Goal: Obtain resource: Download file/media

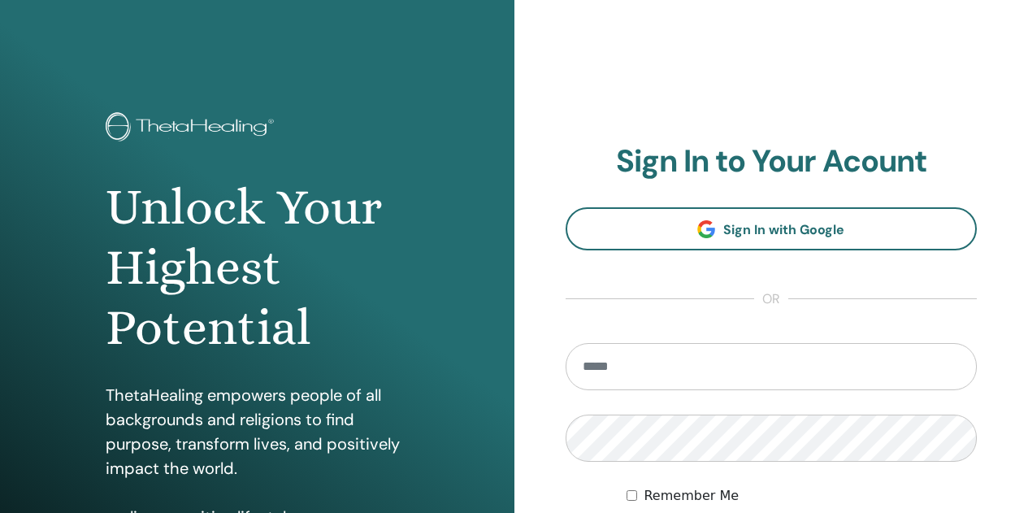
scroll to position [267, 0]
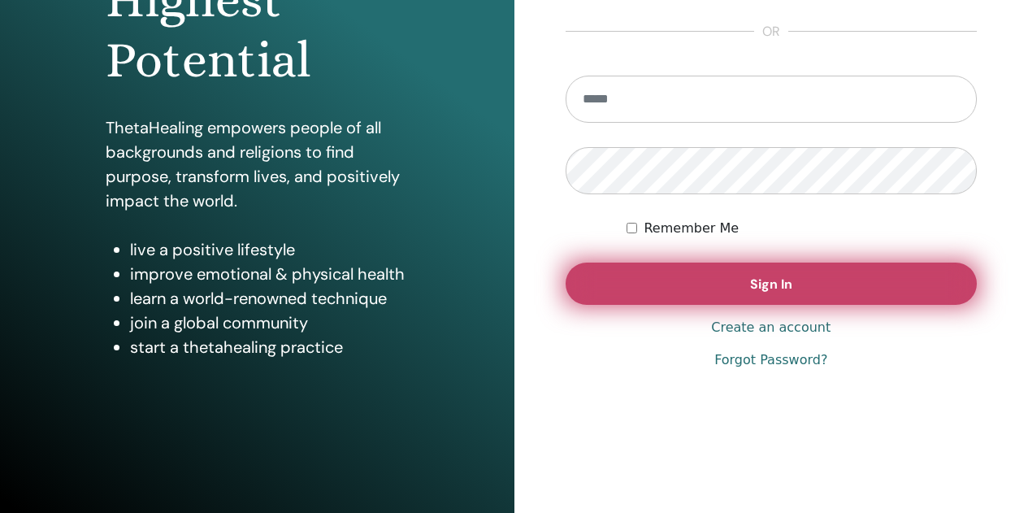
type input "**********"
click at [762, 280] on span "Sign In" at bounding box center [771, 284] width 42 height 17
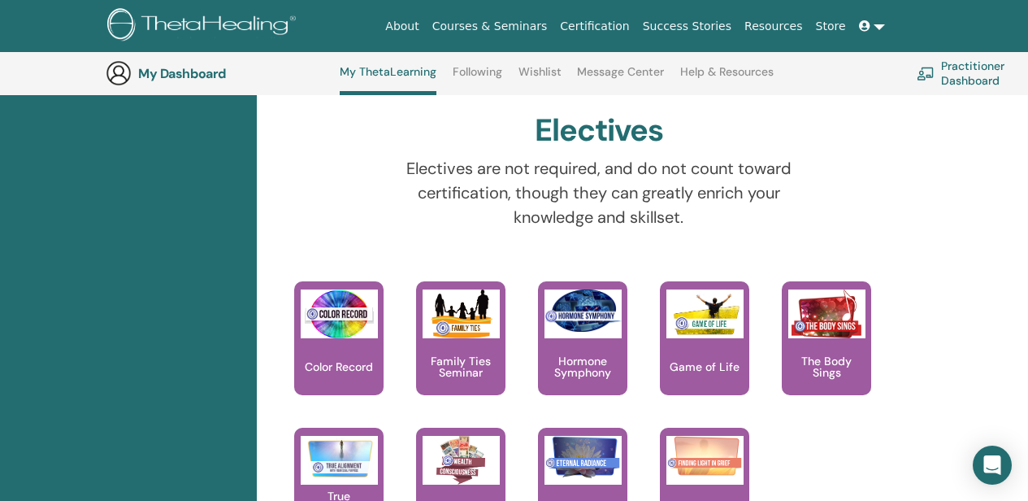
scroll to position [1630, 0]
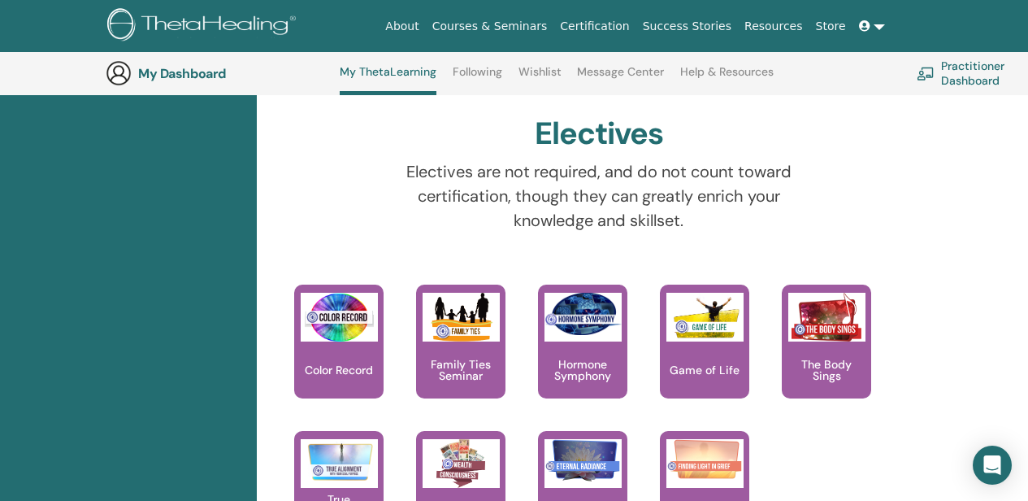
click at [118, 76] on img at bounding box center [119, 73] width 26 height 26
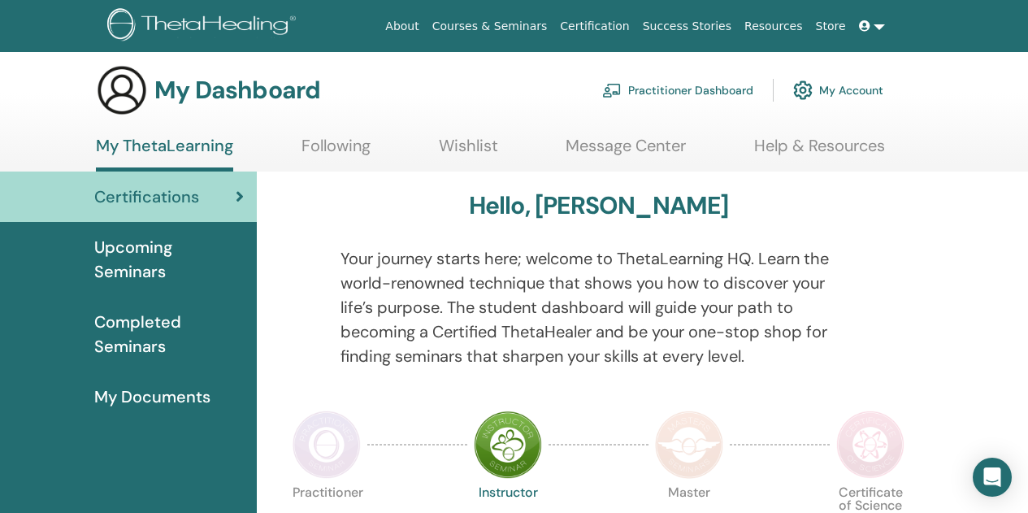
scroll to position [0, 0]
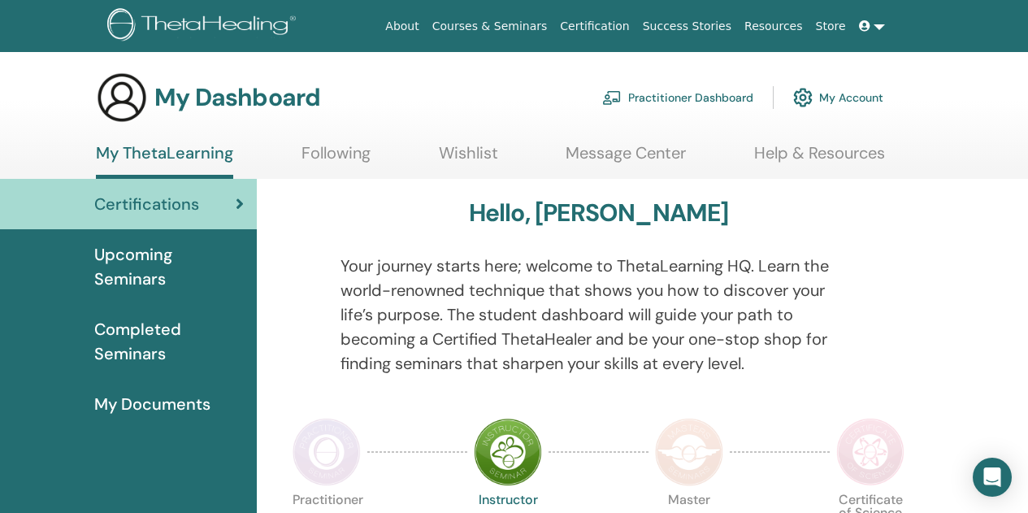
click at [185, 213] on span "Certifications" at bounding box center [146, 204] width 105 height 24
click at [128, 332] on span "Completed Seminars" at bounding box center [169, 341] width 150 height 49
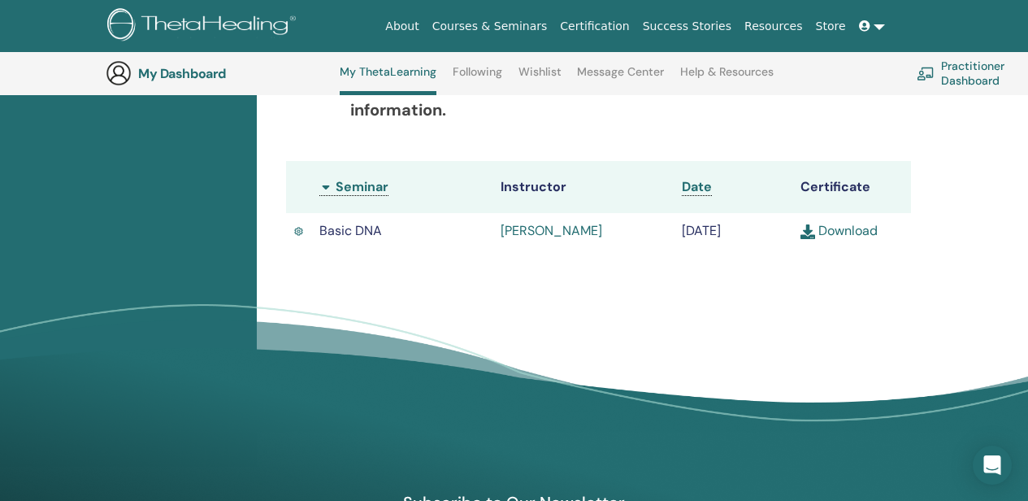
scroll to position [286, 0]
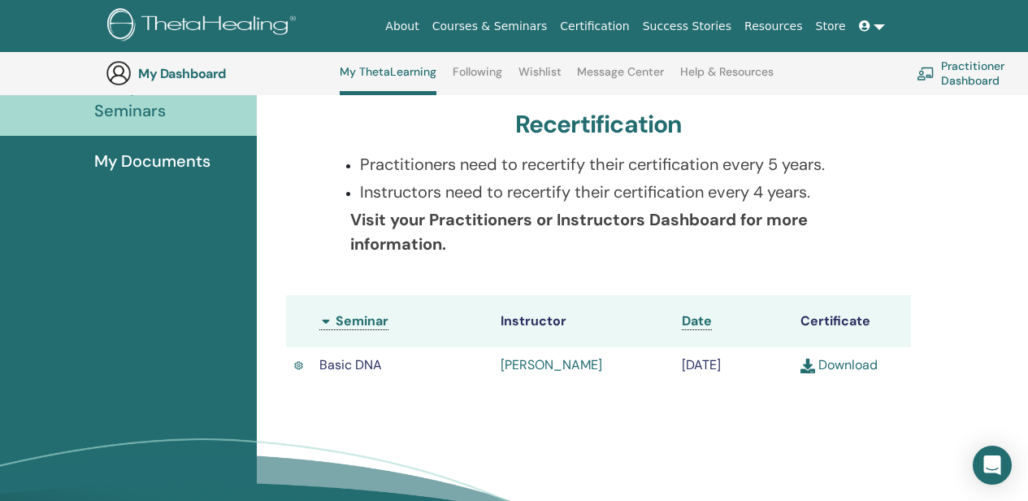
click at [827, 371] on link "Download" at bounding box center [839, 364] width 77 height 17
click at [952, 99] on div "Completed Seminars Below you can find your completed seminars. If you see missi…" at bounding box center [642, 268] width 771 height 665
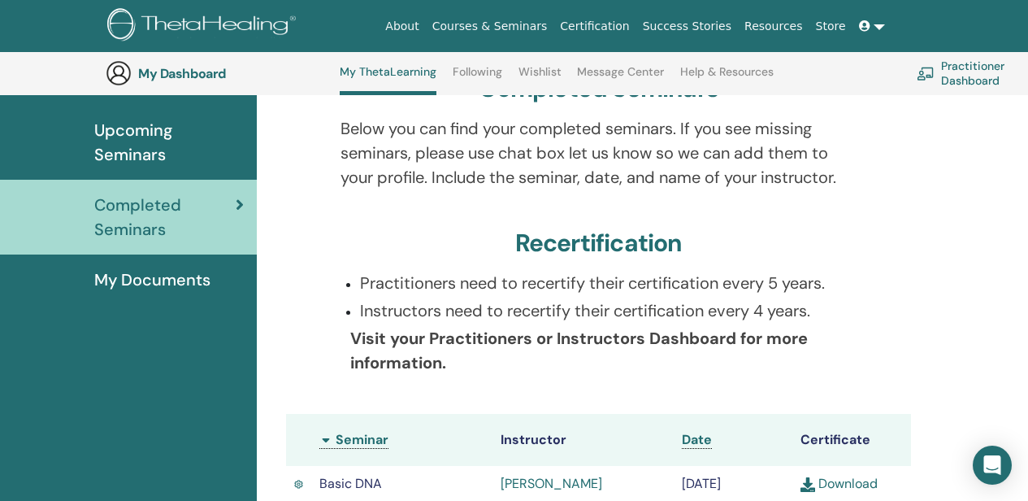
scroll to position [124, 0]
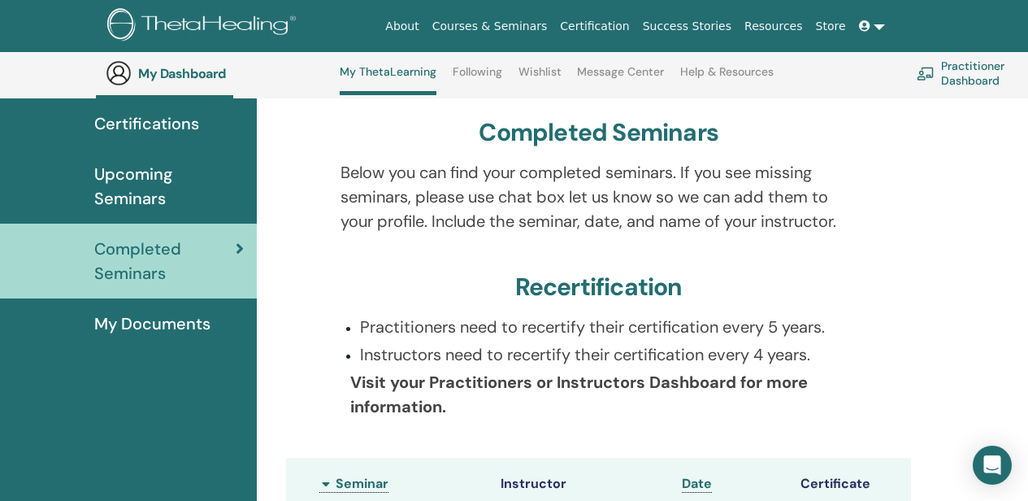
click at [146, 329] on span "My Documents" at bounding box center [152, 323] width 116 height 24
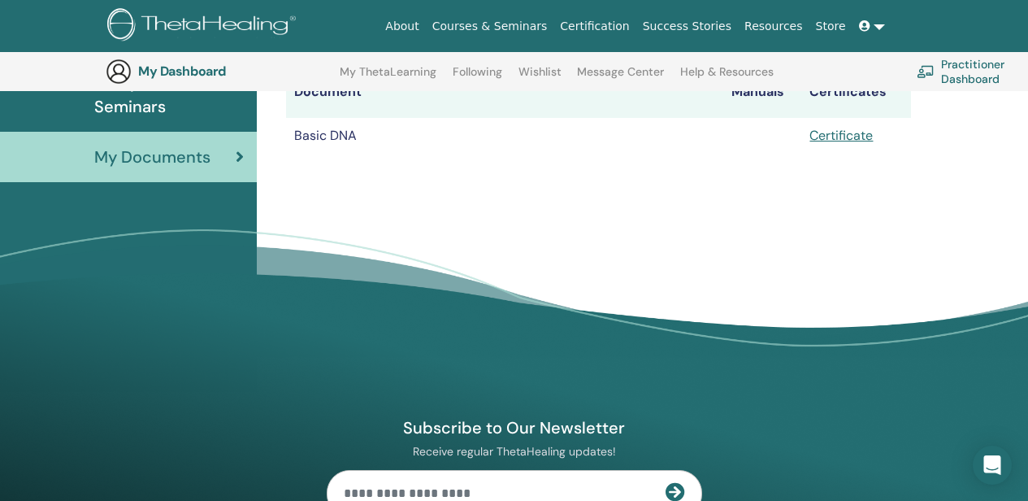
scroll to position [119, 0]
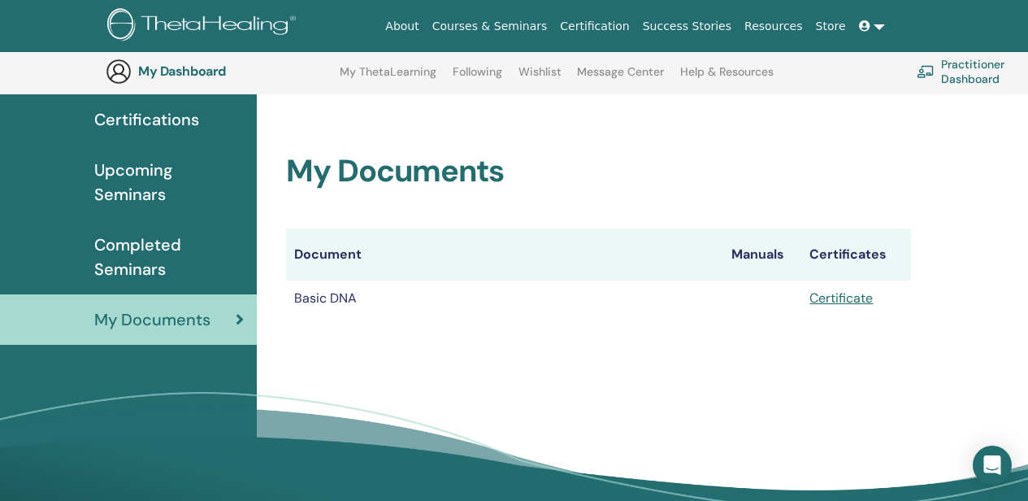
click at [150, 250] on span "Completed Seminars" at bounding box center [169, 256] width 150 height 49
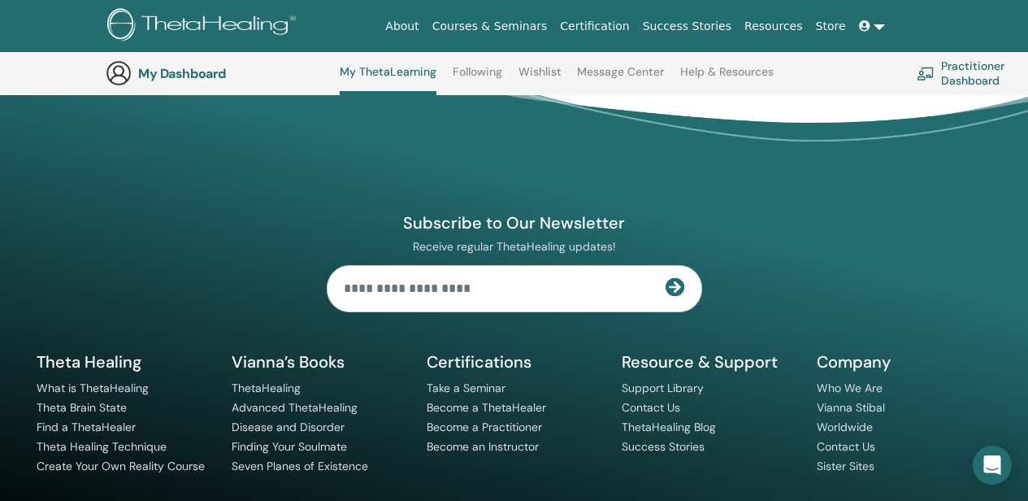
scroll to position [781, 0]
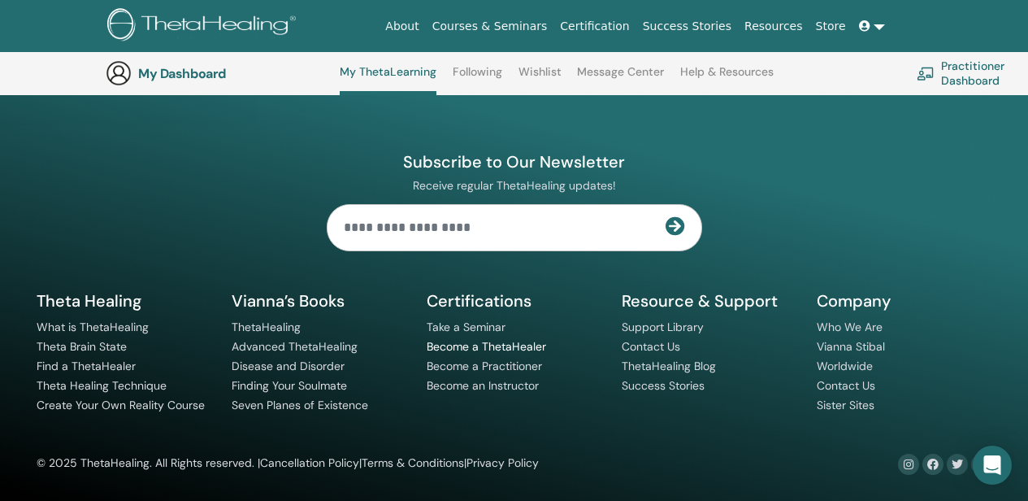
click at [471, 345] on link "Become a ThetaHealer" at bounding box center [486, 346] width 119 height 15
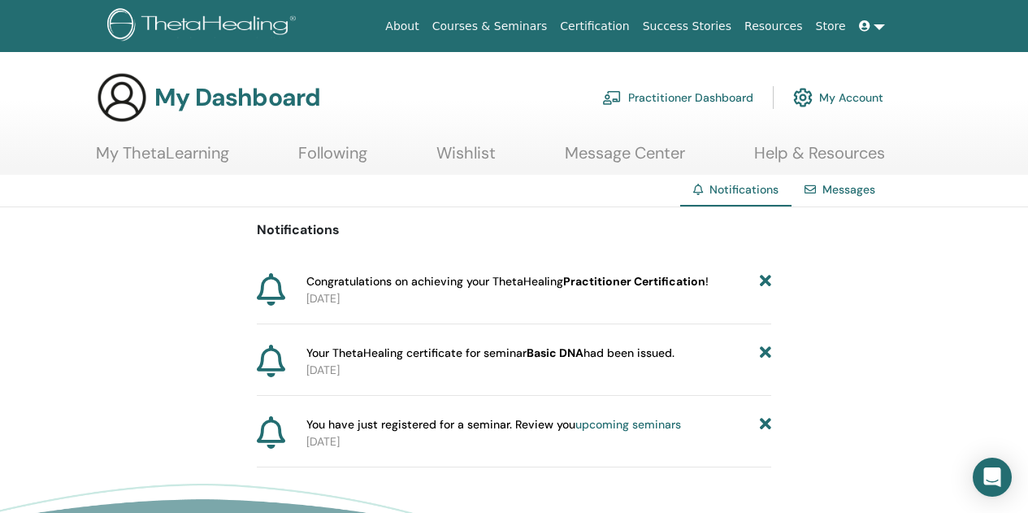
scroll to position [81, 0]
